Goal: Information Seeking & Learning: Understand process/instructions

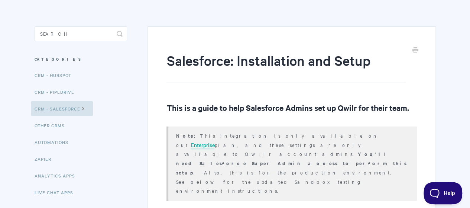
scroll to position [141, 0]
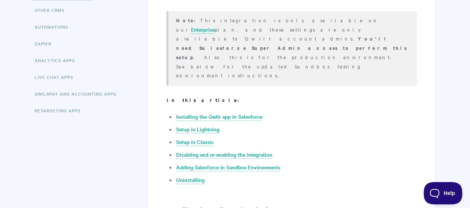
scroll to position [164, 0]
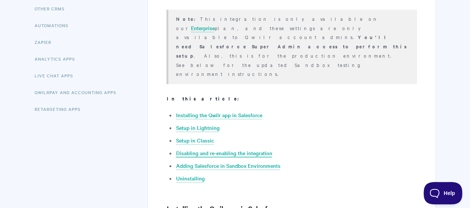
click at [251, 149] on link "Disabling and re-enabling the integration" at bounding box center [224, 153] width 96 height 8
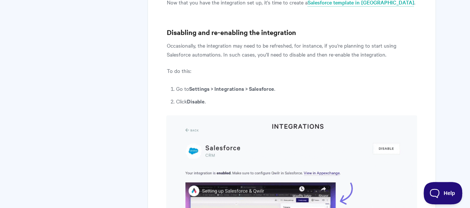
scroll to position [3026, 0]
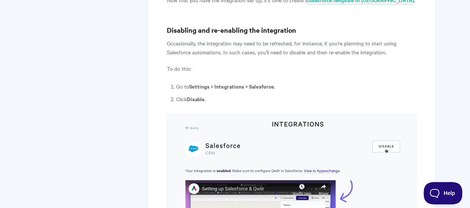
click at [251, 115] on img at bounding box center [292, 206] width 250 height 186
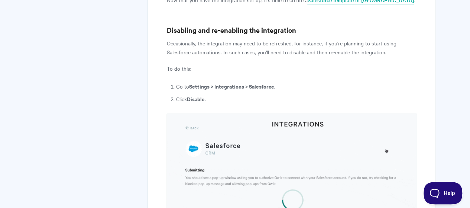
click at [264, 113] on img at bounding box center [292, 206] width 250 height 186
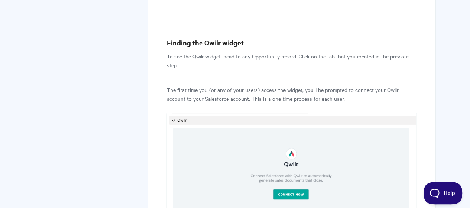
scroll to position [1991, 0]
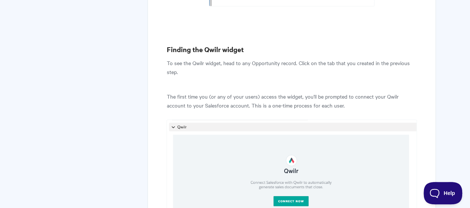
click at [274, 119] on img at bounding box center [292, 175] width 250 height 112
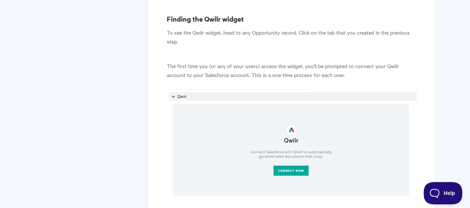
scroll to position [2103, 0]
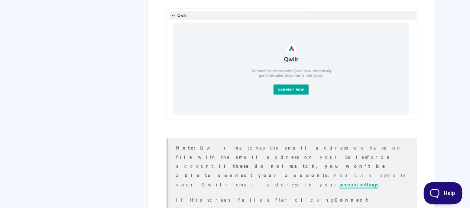
click at [339, 180] on link "account settings" at bounding box center [358, 184] width 39 height 8
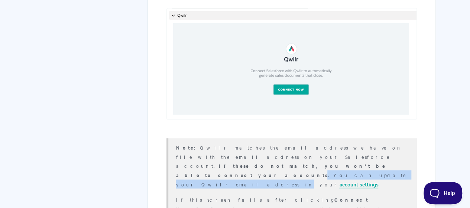
drag, startPoint x: 295, startPoint y: 80, endPoint x: 388, endPoint y: 81, distance: 92.9
click at [388, 142] on p "Note: Qwilr matches the email address we have on file with the email address on…" at bounding box center [292, 165] width 232 height 46
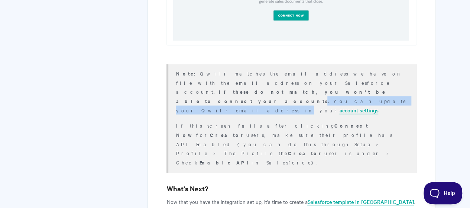
scroll to position [2177, 0]
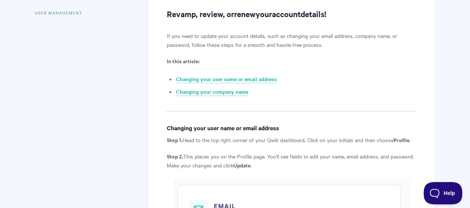
scroll to position [149, 0]
